Goal: Information Seeking & Learning: Learn about a topic

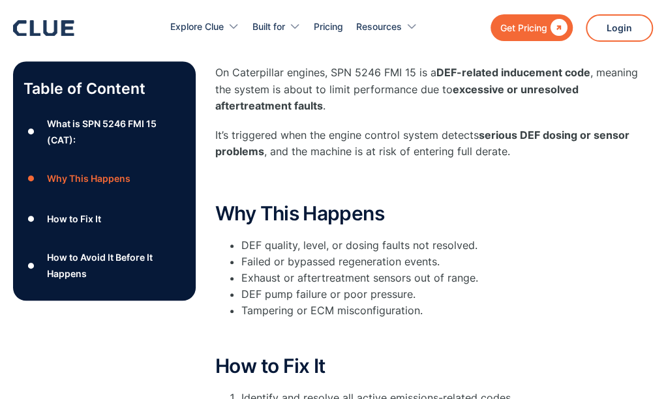
scroll to position [302, 0]
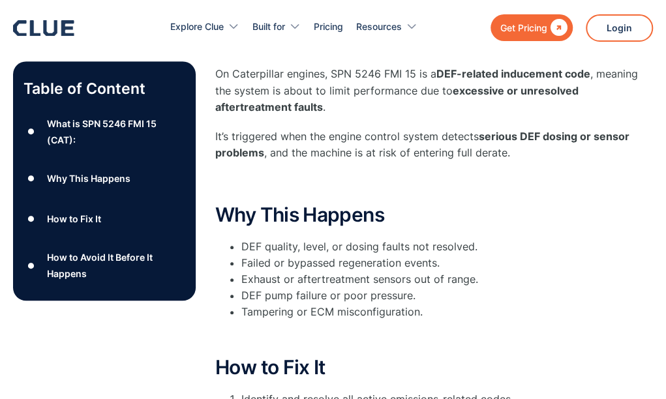
click at [66, 132] on div "What is SPN 5246 FMI 15 (CAT):" at bounding box center [116, 131] width 138 height 33
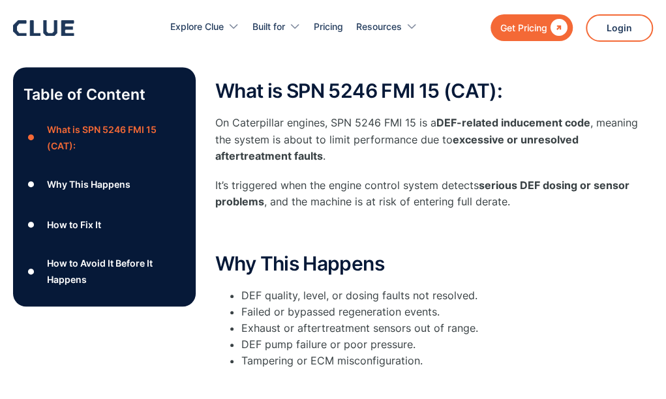
scroll to position [302, 0]
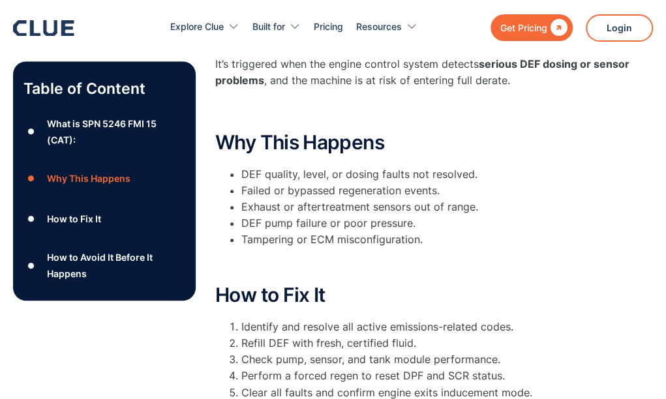
scroll to position [374, 0]
